Goal: Connect with others: Connect with others

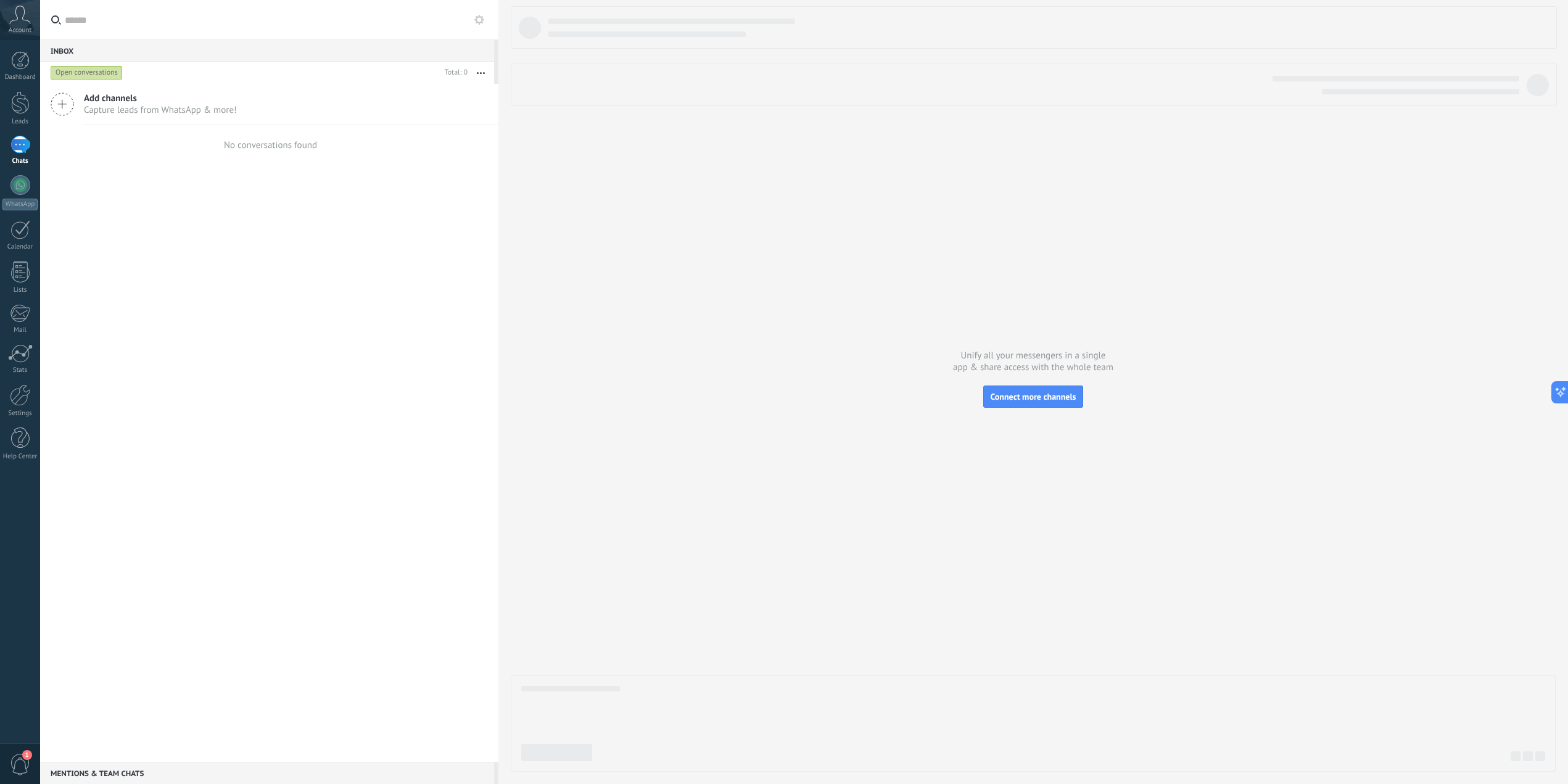
click at [113, 99] on span "Add channels" at bounding box center [160, 98] width 153 height 12
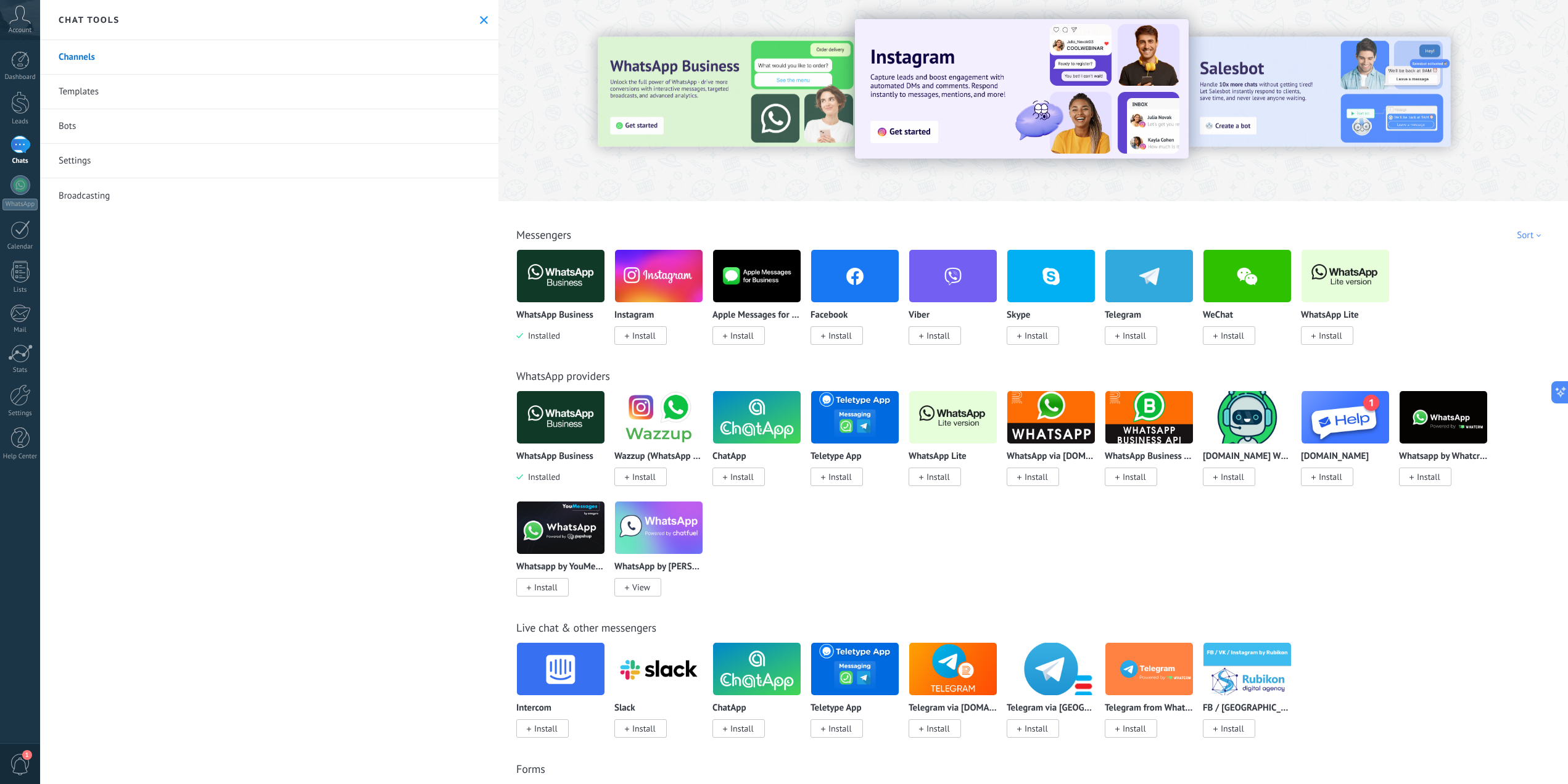
click at [556, 270] on img at bounding box center [560, 276] width 87 height 60
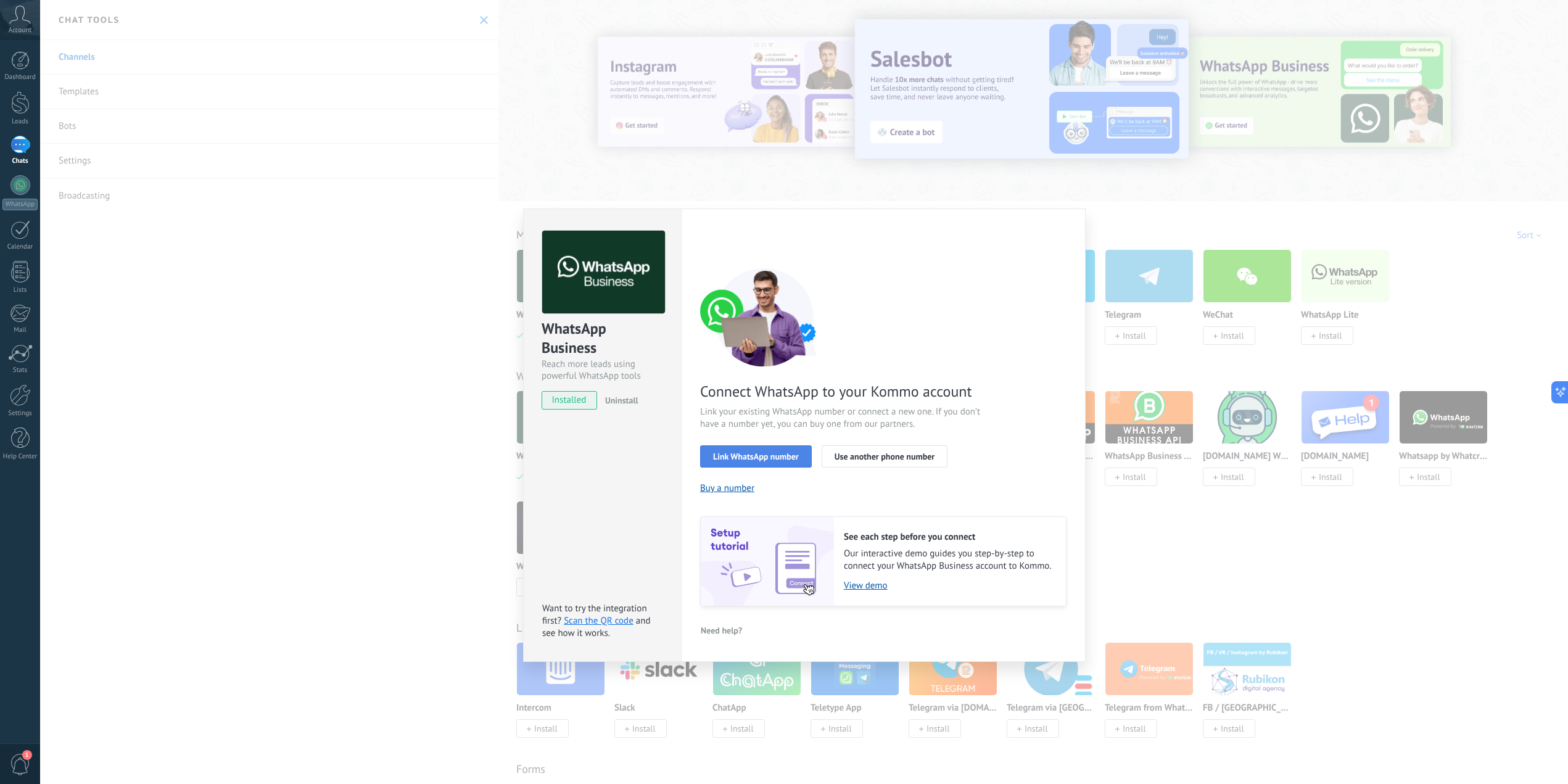
click at [735, 455] on span "Link WhatsApp number" at bounding box center [755, 457] width 86 height 9
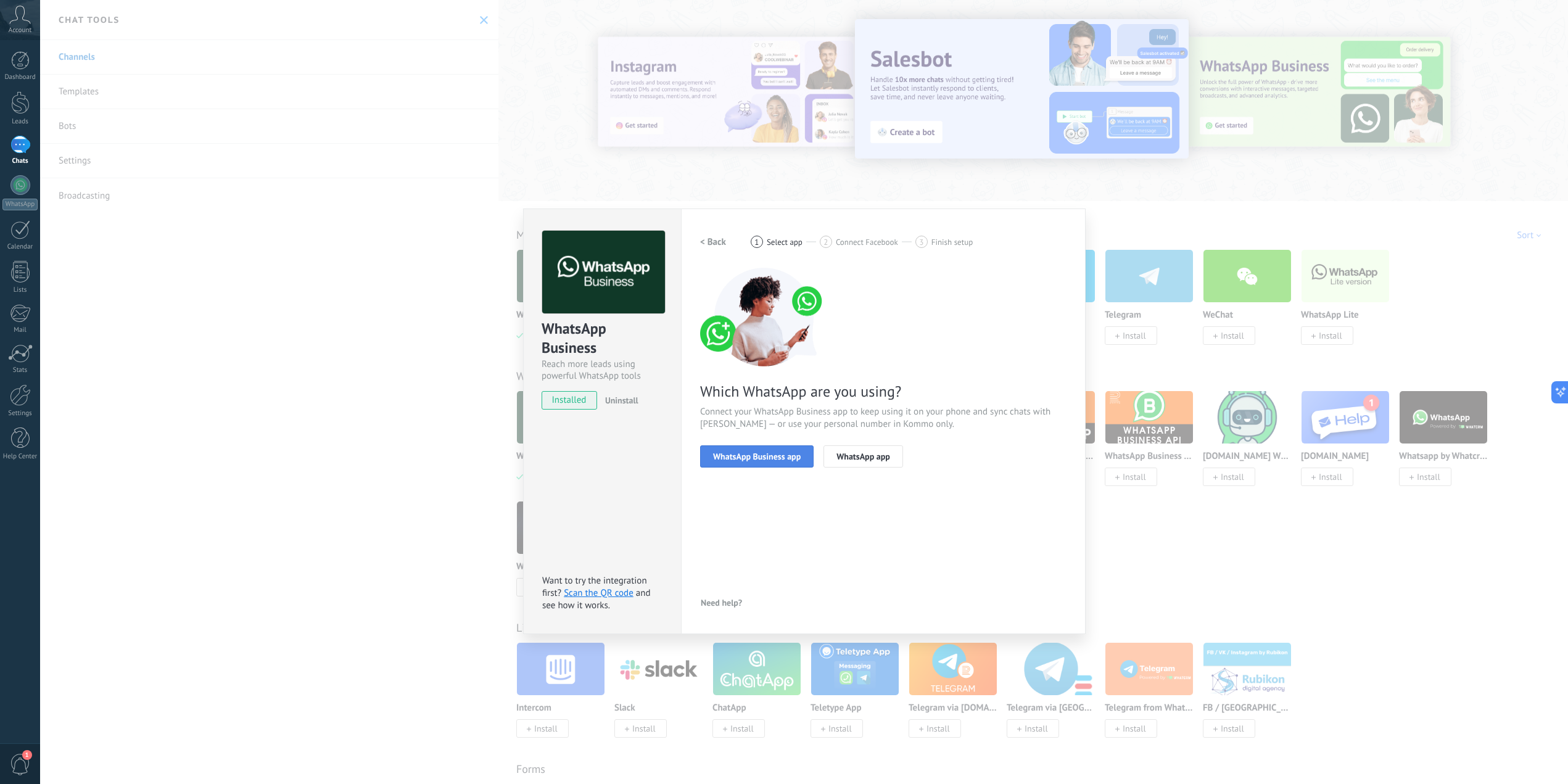
click at [790, 457] on span "WhatsApp Business app" at bounding box center [756, 457] width 87 height 9
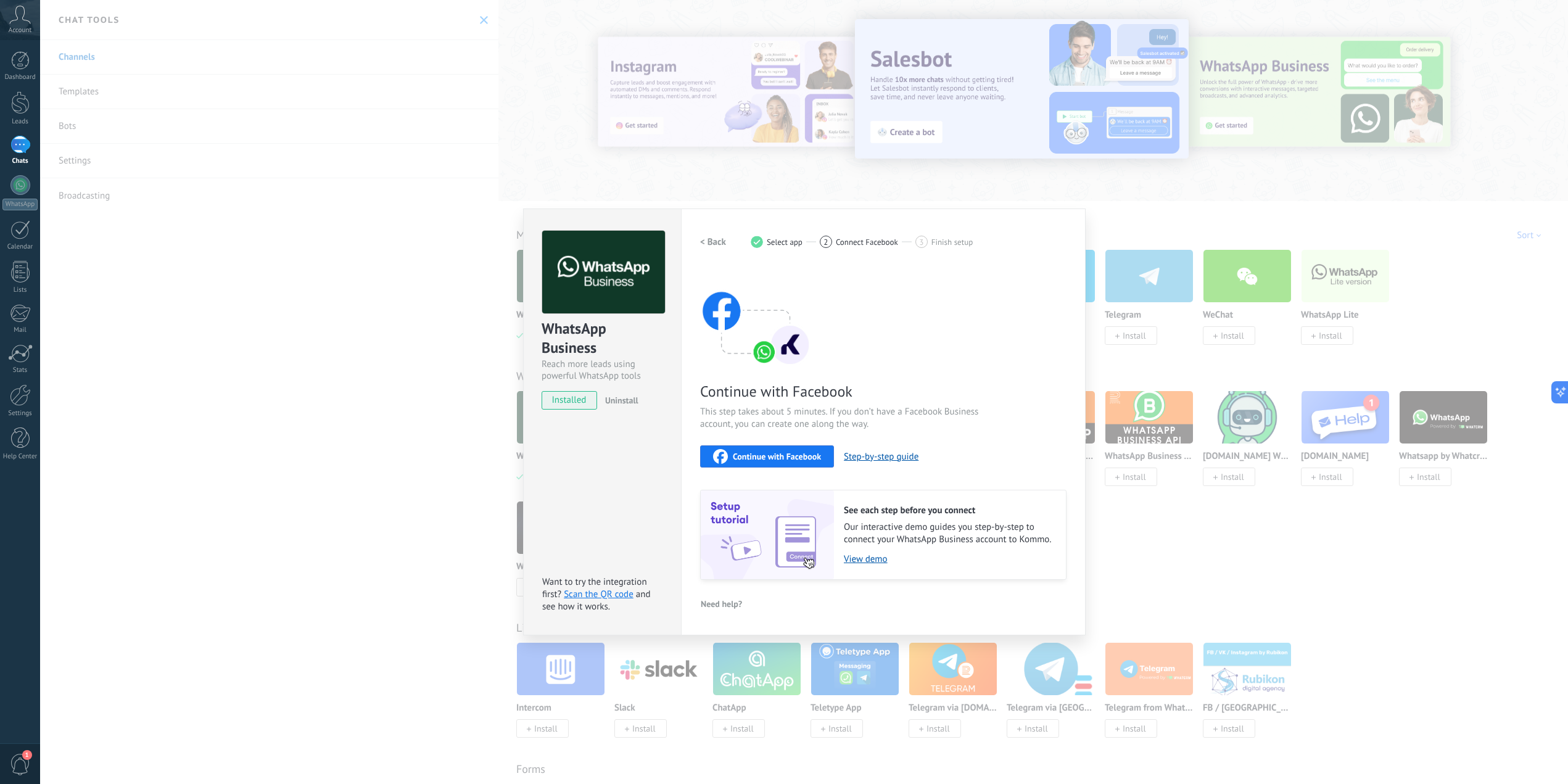
click at [779, 458] on span "Continue with Facebook" at bounding box center [777, 457] width 88 height 9
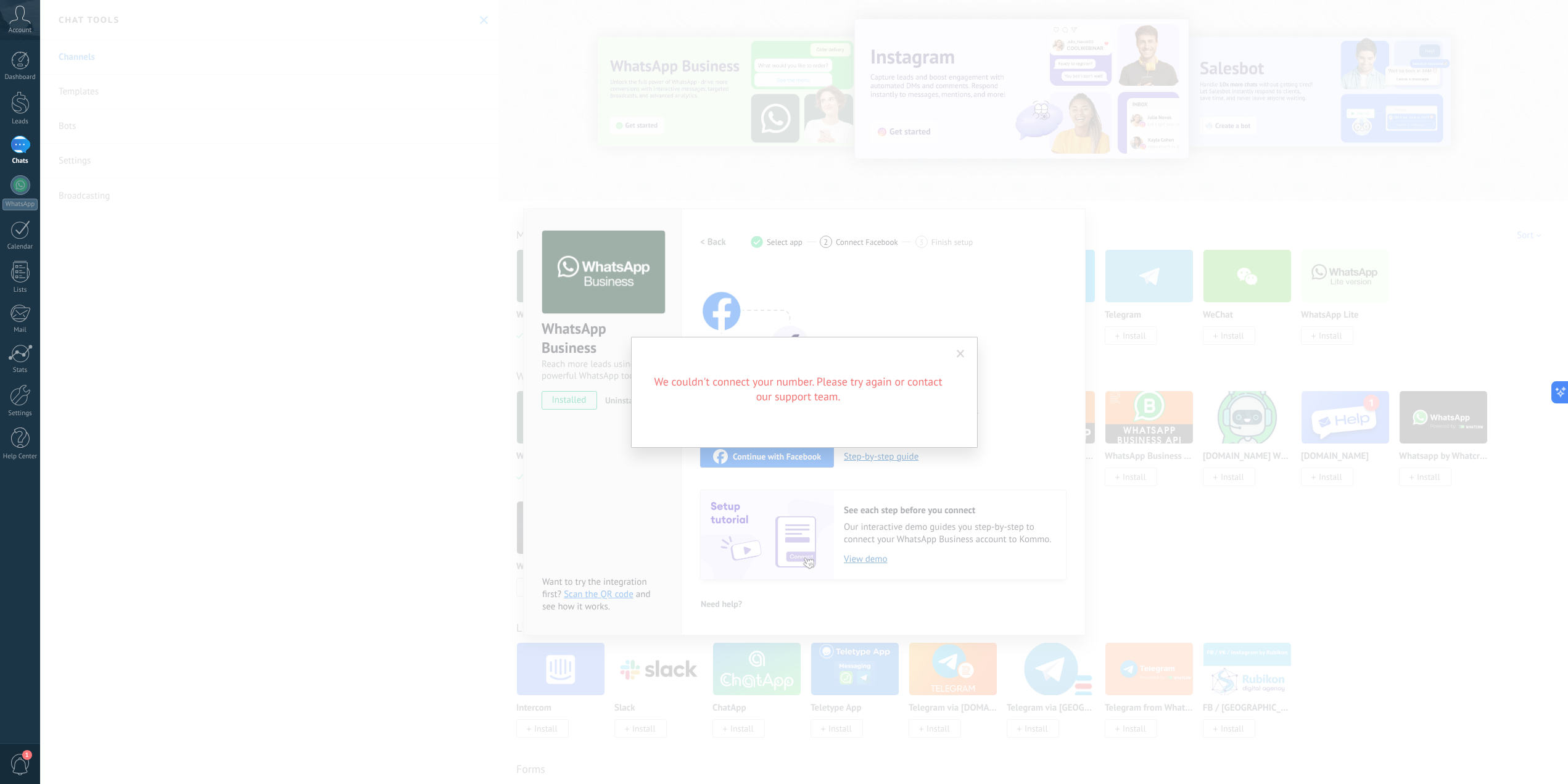
click at [842, 389] on h2 "We couldn't connect your number. Please try again or contact our support team." at bounding box center [798, 389] width 296 height 30
click at [959, 351] on span at bounding box center [961, 354] width 8 height 9
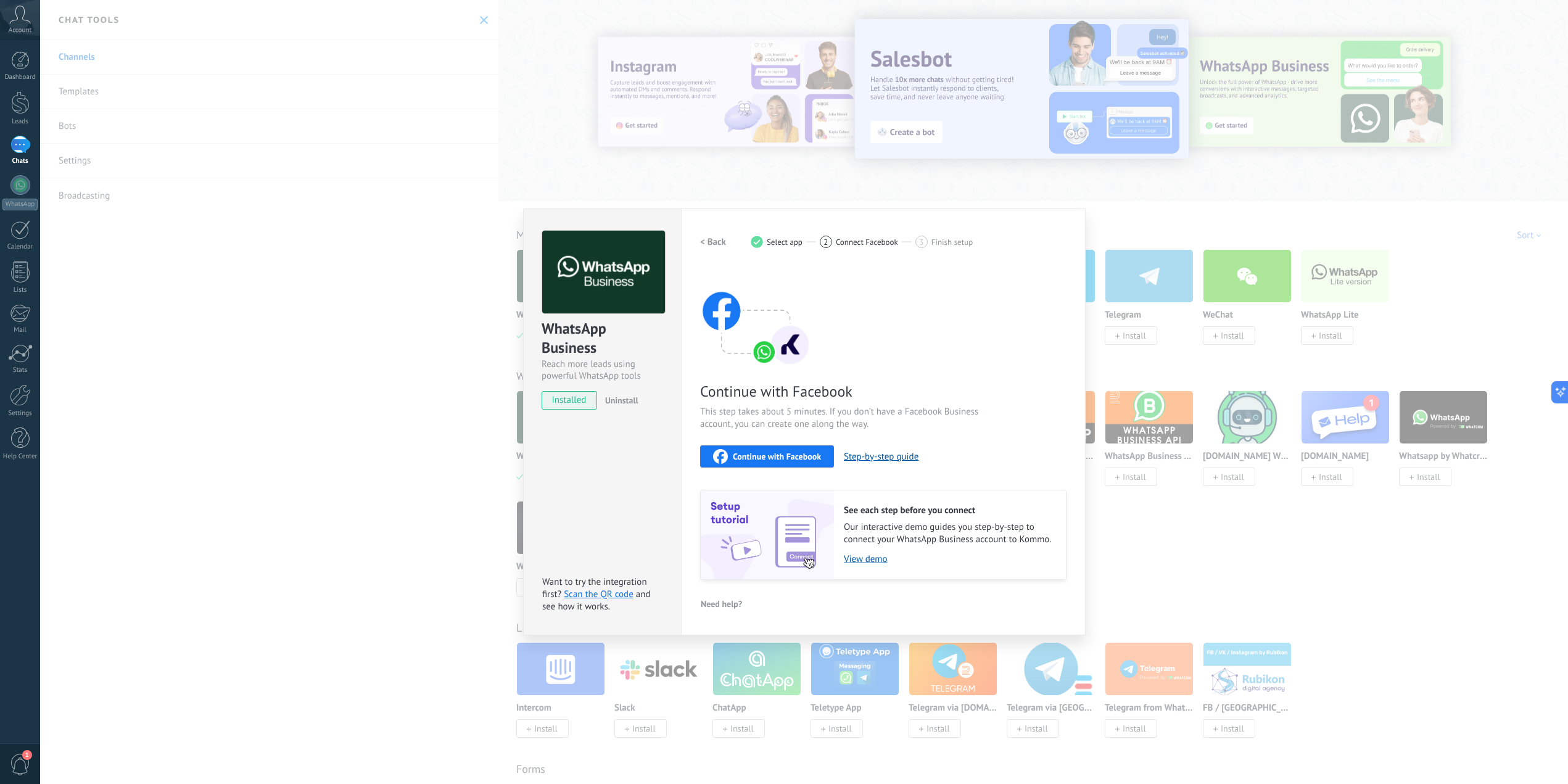
click at [777, 453] on span "Continue with Facebook" at bounding box center [777, 457] width 88 height 9
